Goal: Navigation & Orientation: Understand site structure

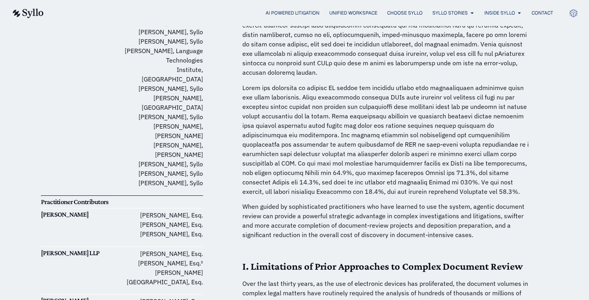
scroll to position [88, 0]
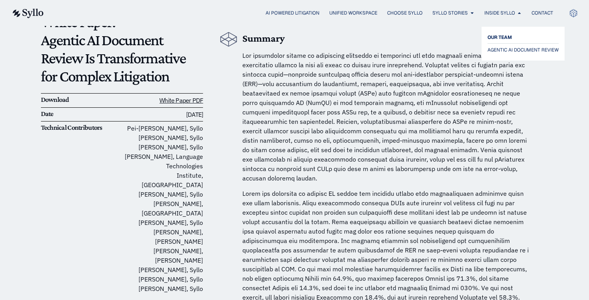
click at [497, 35] on span "OUR TEAM" at bounding box center [499, 37] width 24 height 9
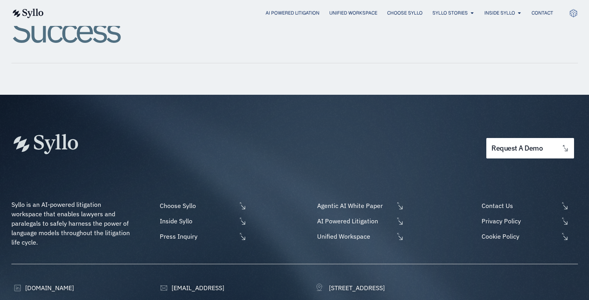
scroll to position [1037, 0]
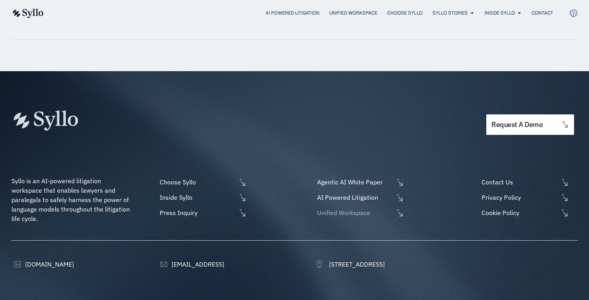
click at [335, 208] on span "Unified Workspace" at bounding box center [354, 212] width 79 height 9
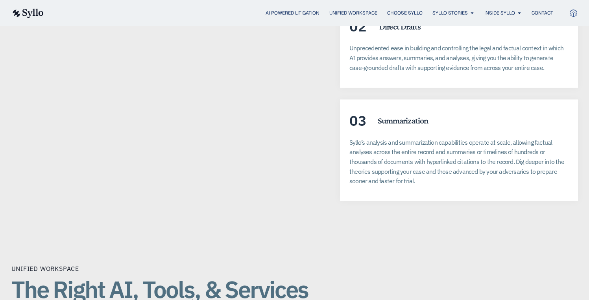
scroll to position [1444, 0]
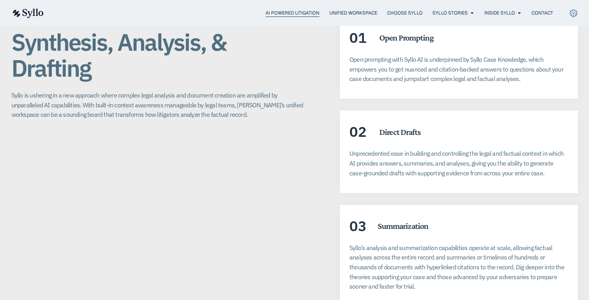
click at [295, 10] on span "AI Powered Litigation" at bounding box center [293, 12] width 54 height 7
